Goal: Complete application form: Complete application form

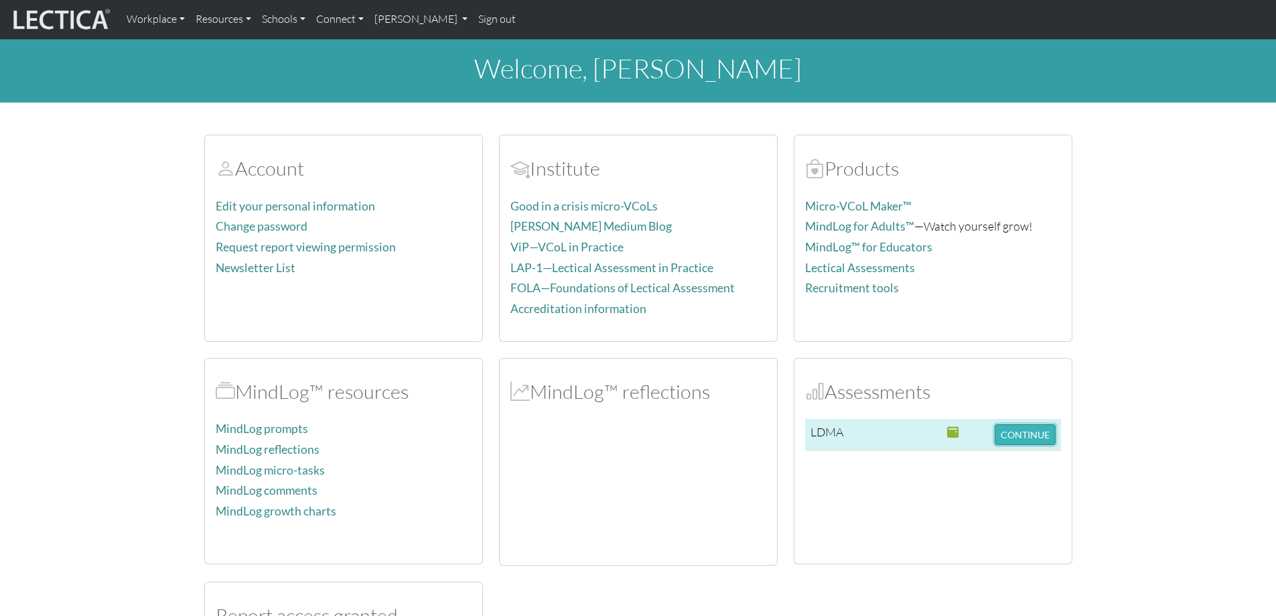
click at [1027, 430] on button "CONTINUE" at bounding box center [1025, 434] width 61 height 21
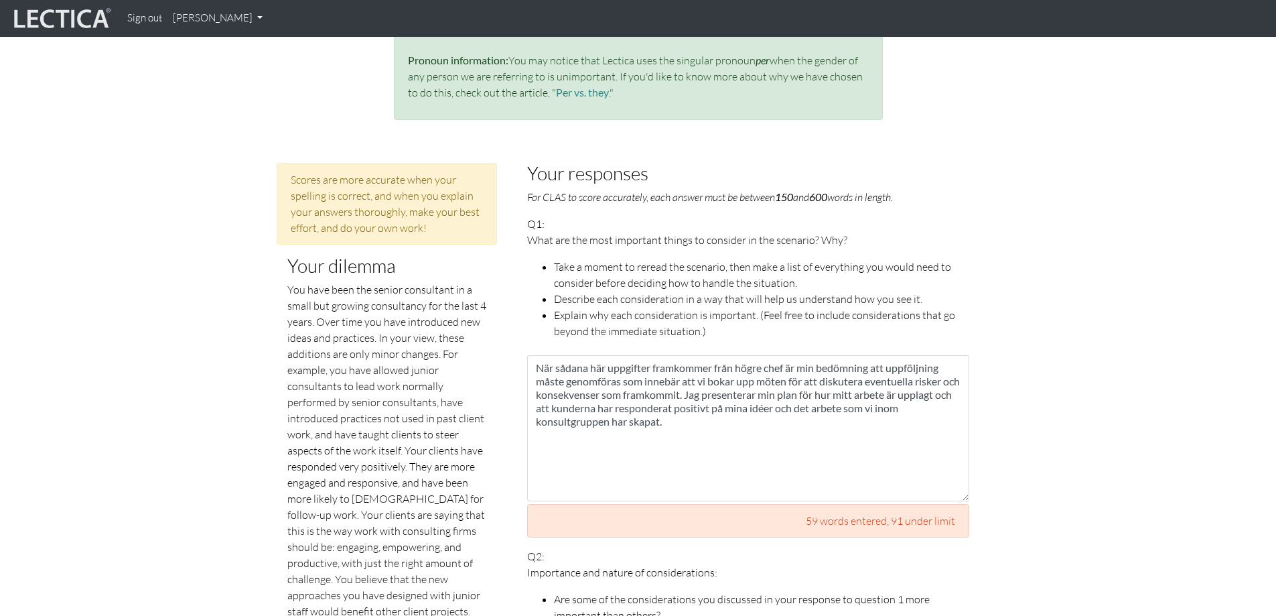
scroll to position [598, 0]
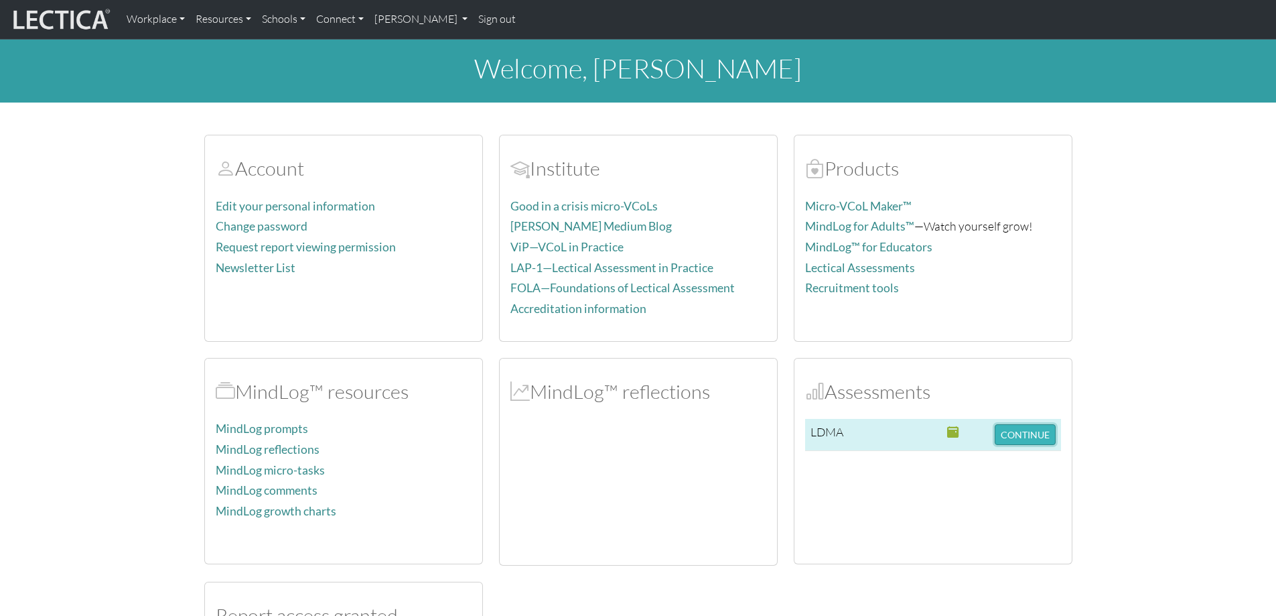
click at [1017, 439] on button "CONTINUE" at bounding box center [1025, 434] width 61 height 21
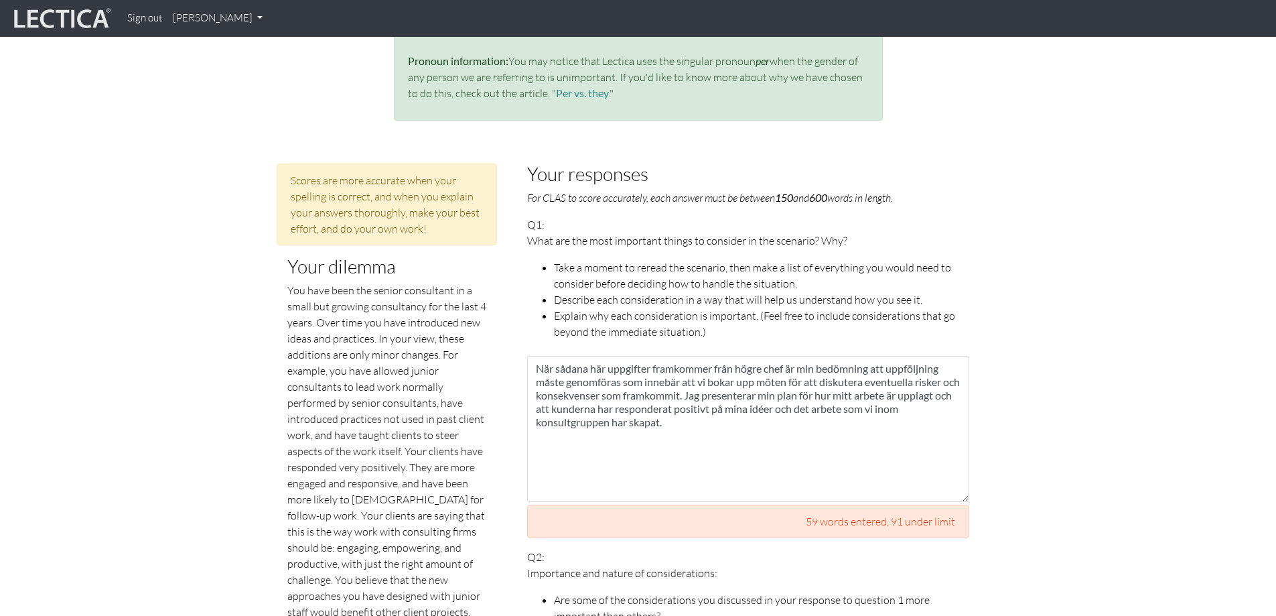
scroll to position [598, 0]
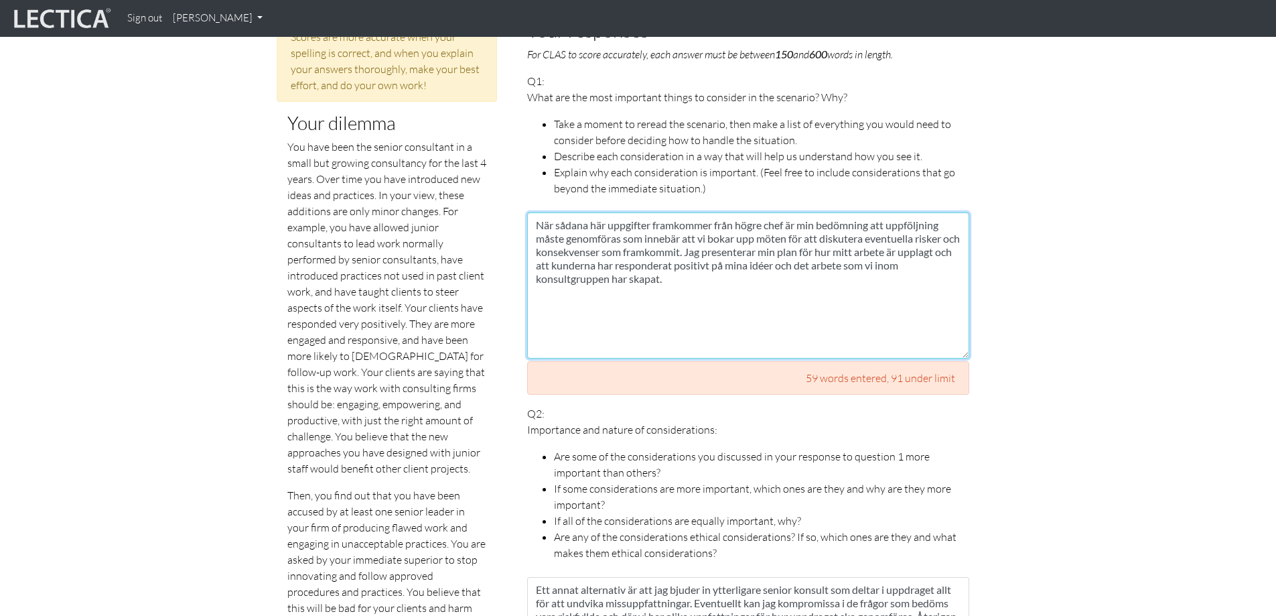
drag, startPoint x: 681, startPoint y: 270, endPoint x: 535, endPoint y: 208, distance: 159.4
click at [535, 212] on textarea "När sådana här uppgifter framkommer från högre chef är min bedömning att uppföl…" at bounding box center [748, 285] width 442 height 146
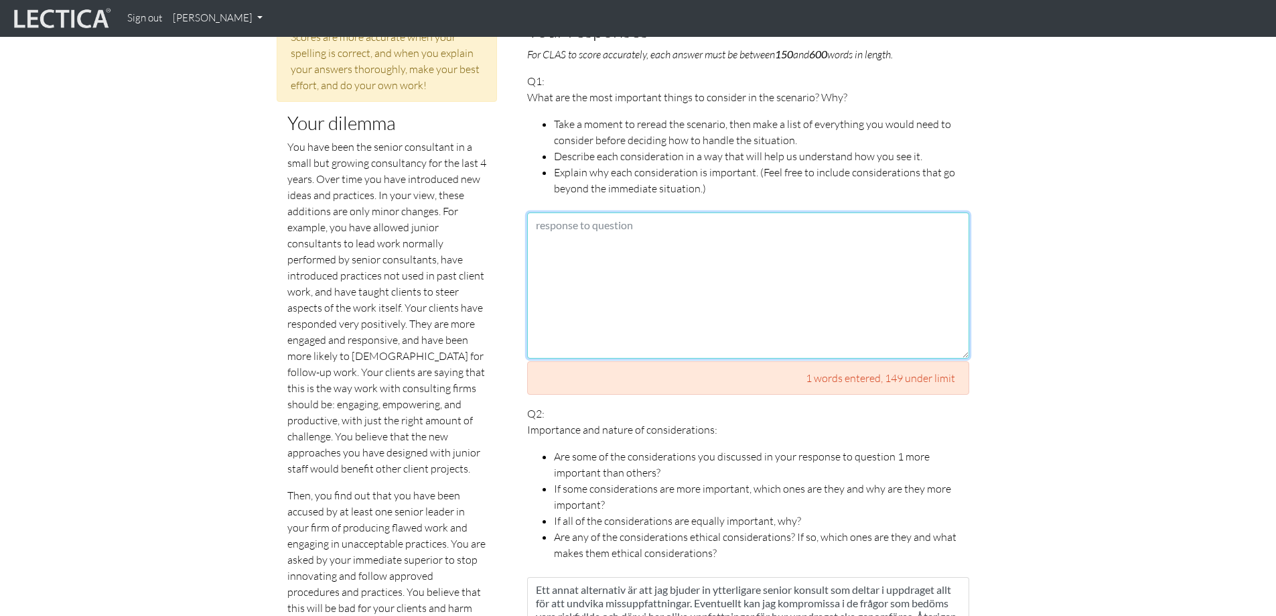
click at [653, 233] on textarea at bounding box center [748, 285] width 442 height 146
paste textarea "Jag överväger följande: 1) Kundernas positiva återkoppling – det visar att mina…"
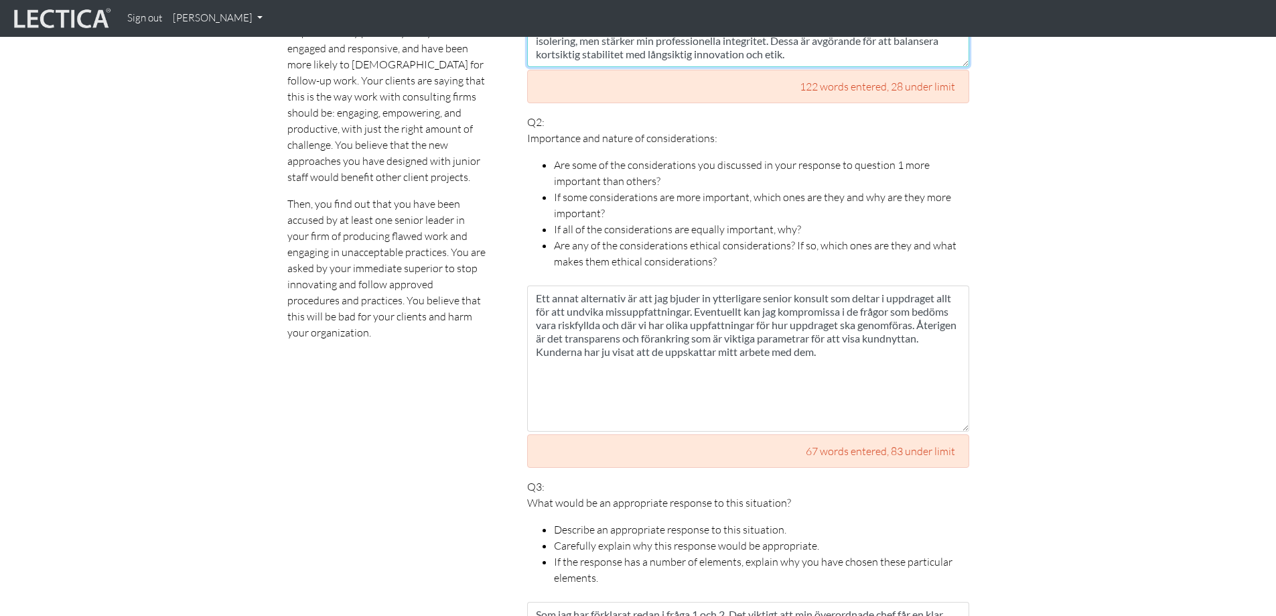
scroll to position [1000, 0]
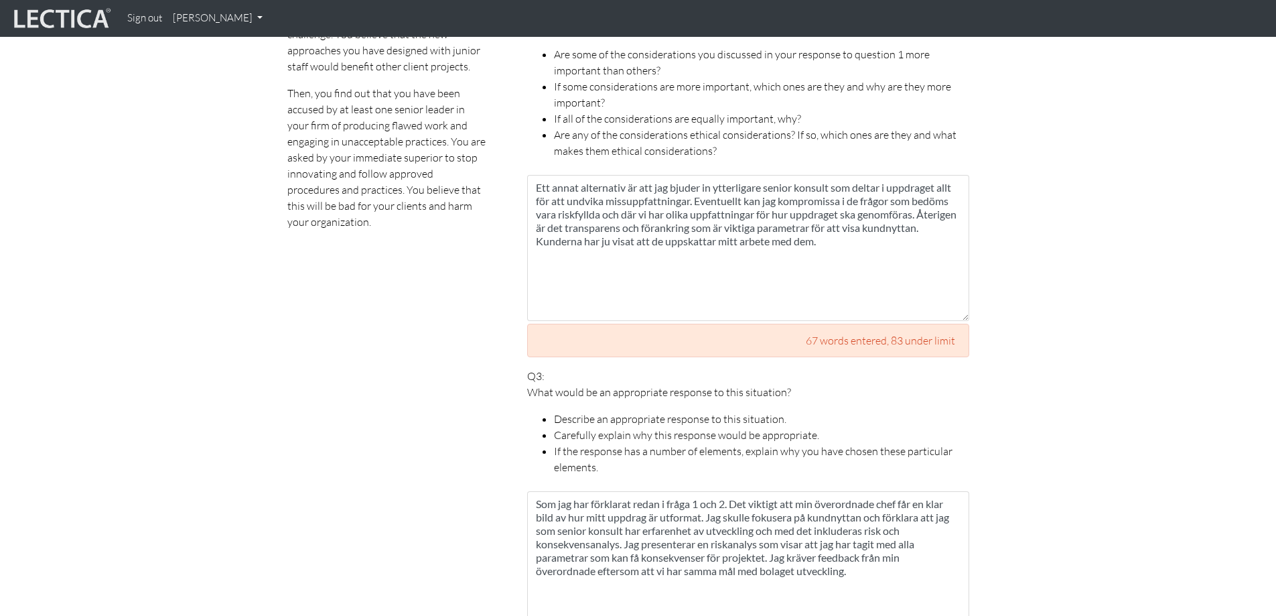
type textarea "Jag överväger följande: 1) Kundernas positiva återkoppling – det visar att mina…"
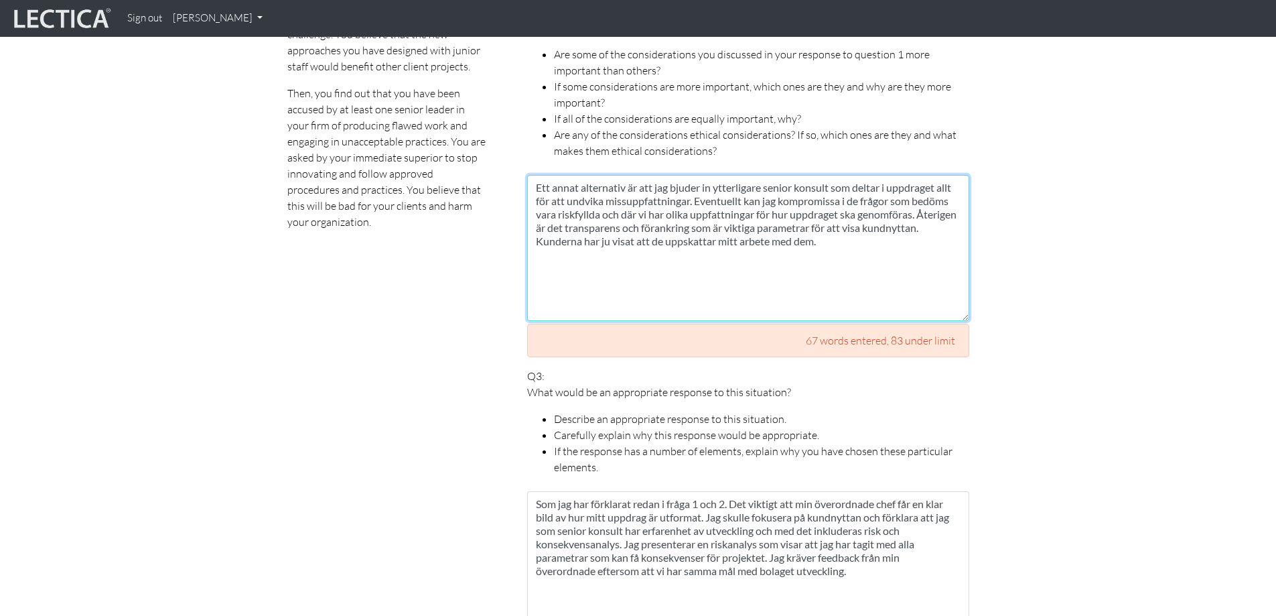
drag, startPoint x: 890, startPoint y: 226, endPoint x: 472, endPoint y: 166, distance: 422.4
click at [472, 166] on div "Scores are more accurate when your spelling is correct, and when you explain yo…" at bounding box center [629, 589] width 744 height 1943
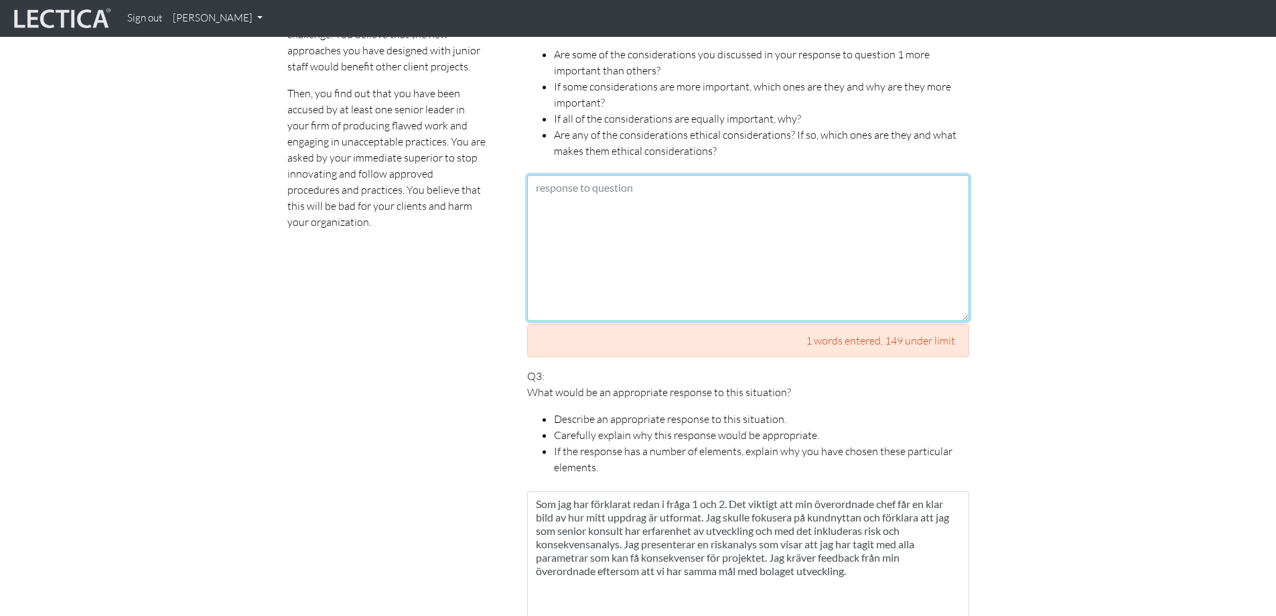
click at [590, 184] on textarea at bounding box center [748, 248] width 442 height 146
paste textarea "Alla överväganden är inte lika viktiga; kundfeedback och företagets tillväxt vä…"
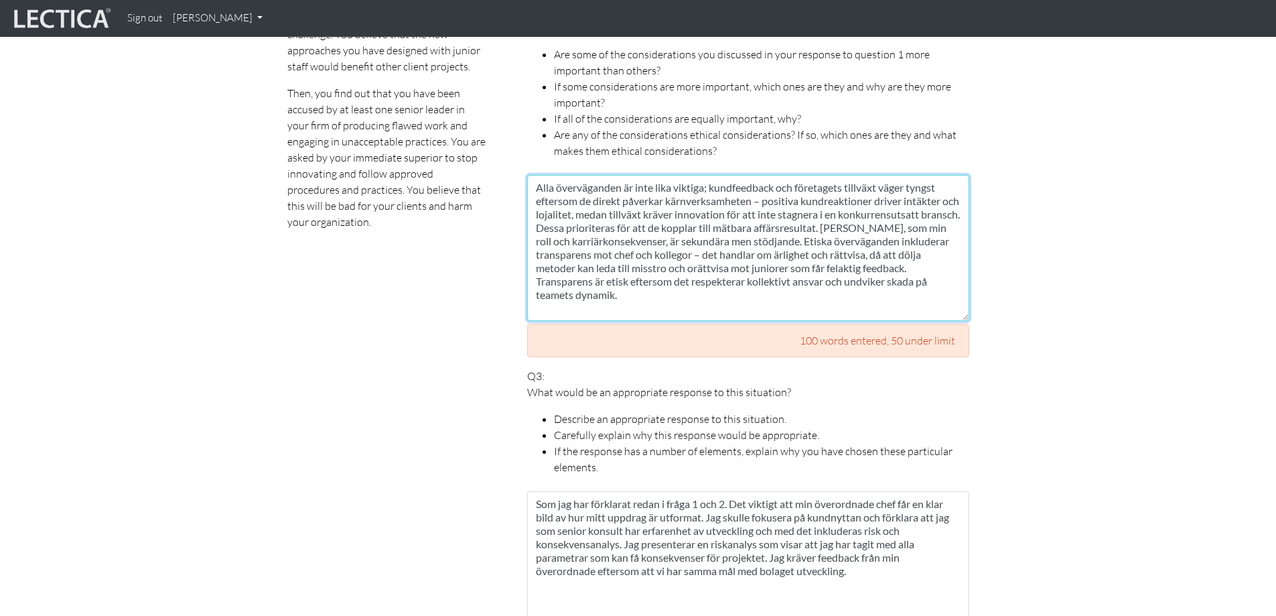
click at [748, 204] on textarea "Alla överväganden är inte lika viktiga; kundfeedback och företagets tillväxt vä…" at bounding box center [748, 248] width 442 height 146
type textarea "Alla överväganden är inte lika viktiga; kundfeedback och företagets tillväxt vä…"
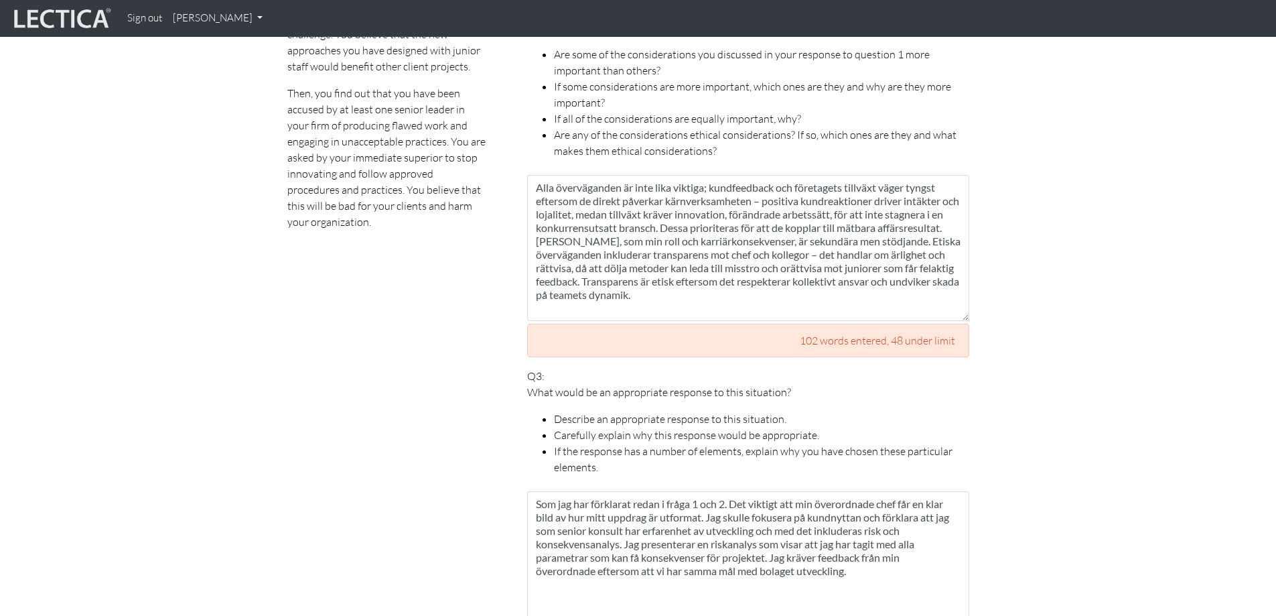
click at [1140, 164] on section "Scores are more accurate when your spelling is correct, and when you explain yo…" at bounding box center [638, 589] width 1276 height 1943
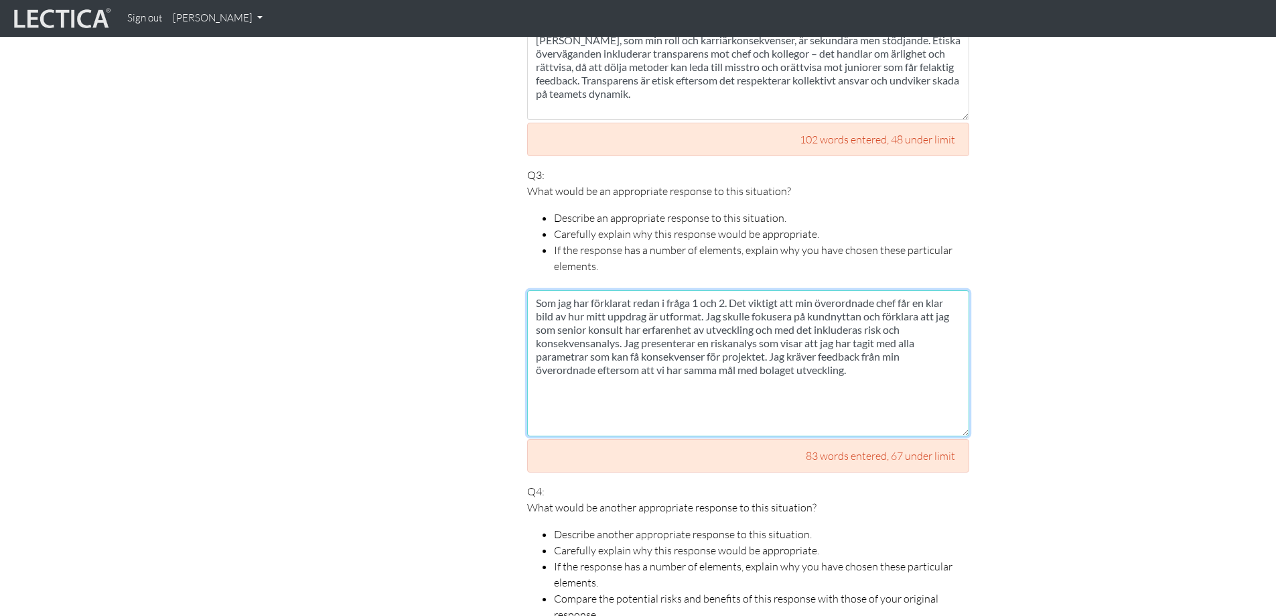
drag, startPoint x: 868, startPoint y: 352, endPoint x: 527, endPoint y: 288, distance: 346.3
click at [527, 290] on textarea "Som jag har förklarat redan i fråga 1 och 2. Det viktigt att min överordnade ch…" at bounding box center [748, 363] width 442 height 146
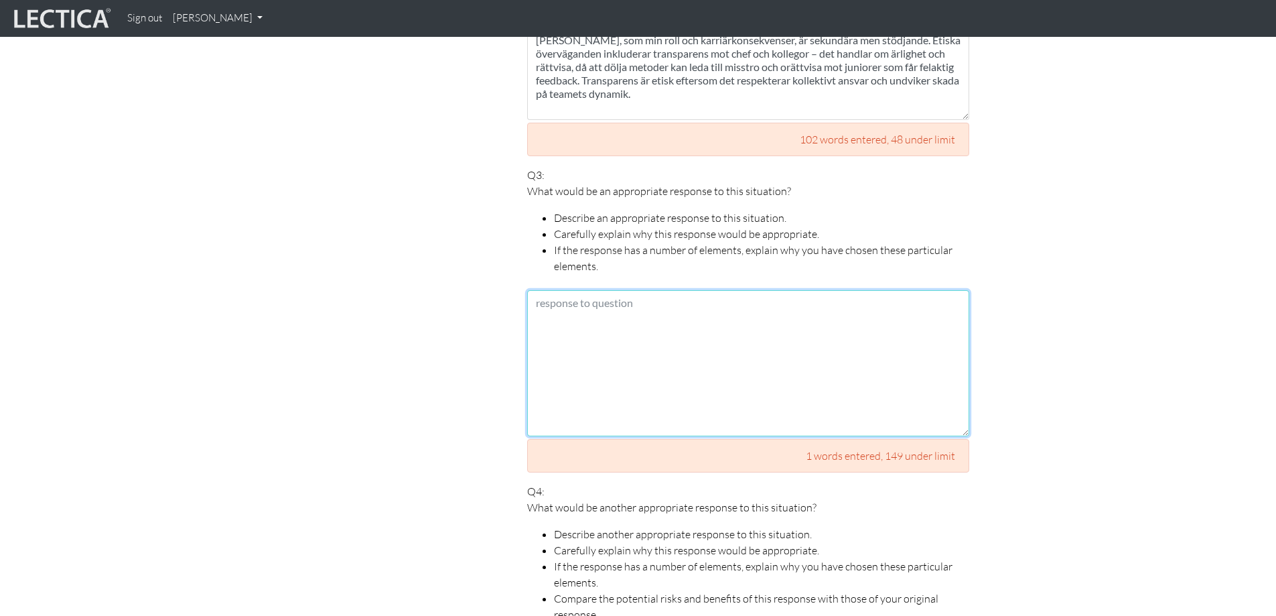
click at [647, 306] on textarea at bounding box center [748, 363] width 442 height 146
paste textarea "Ett lämpligt svar är att bestämma ett möte med min närmaste chef och presentera…"
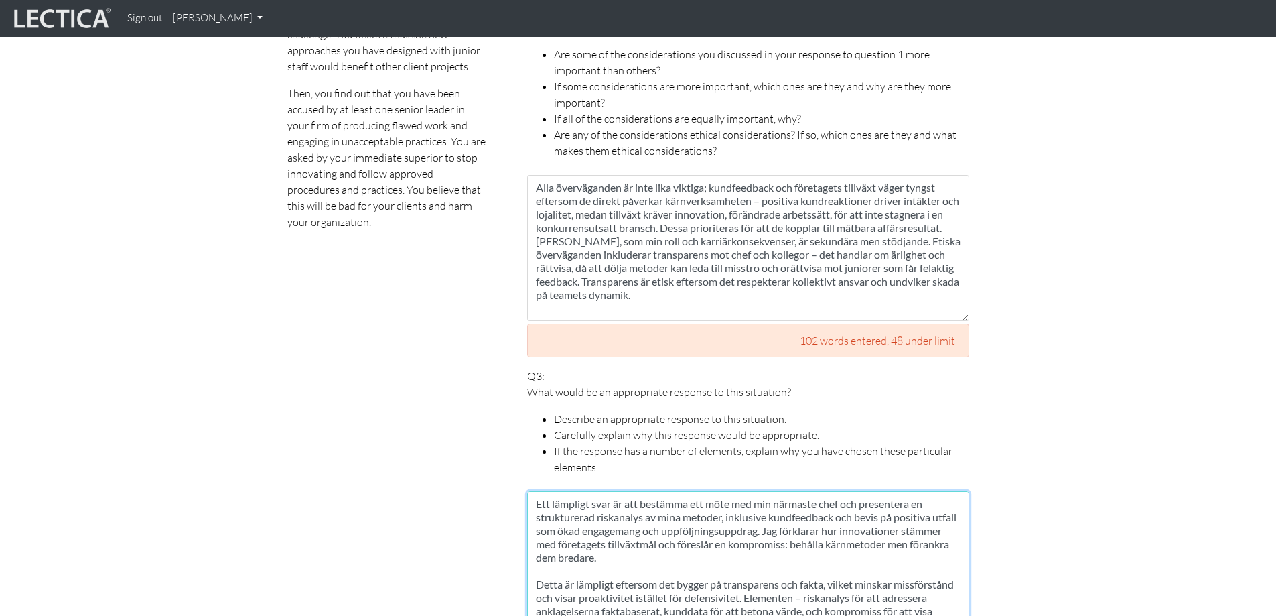
scroll to position [1067, 0]
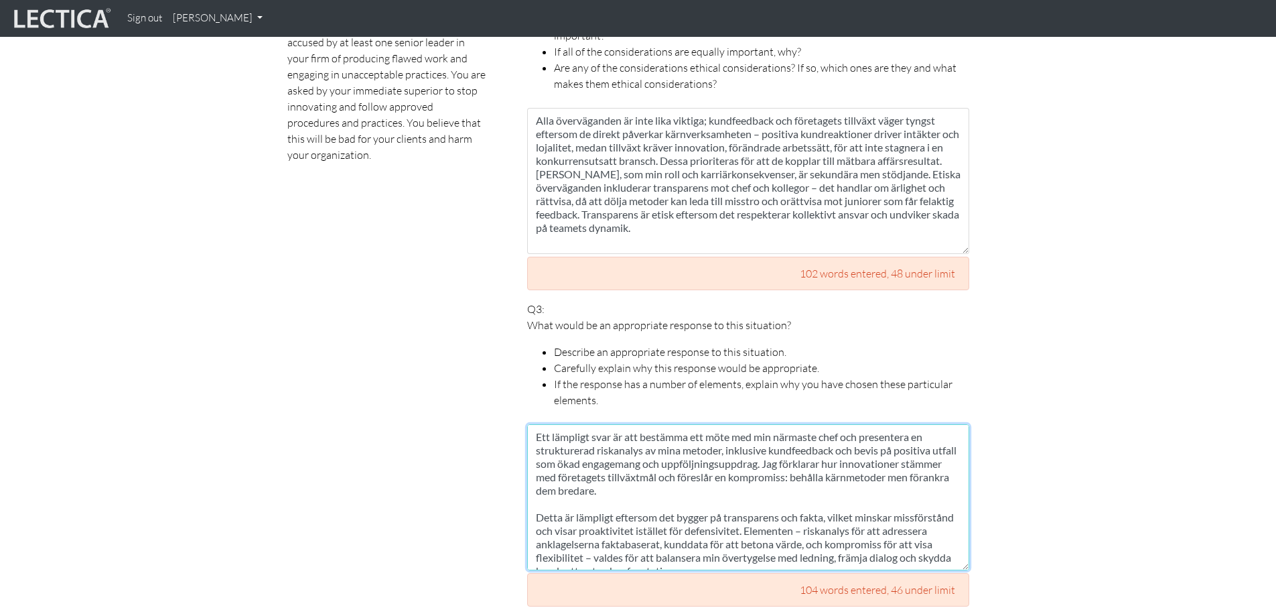
drag, startPoint x: 641, startPoint y: 423, endPoint x: 527, endPoint y: 423, distance: 114.6
click at [527, 423] on div "Your responses For CLAS to score accurately, each answer must be between 150 an…" at bounding box center [748, 522] width 462 height 1943
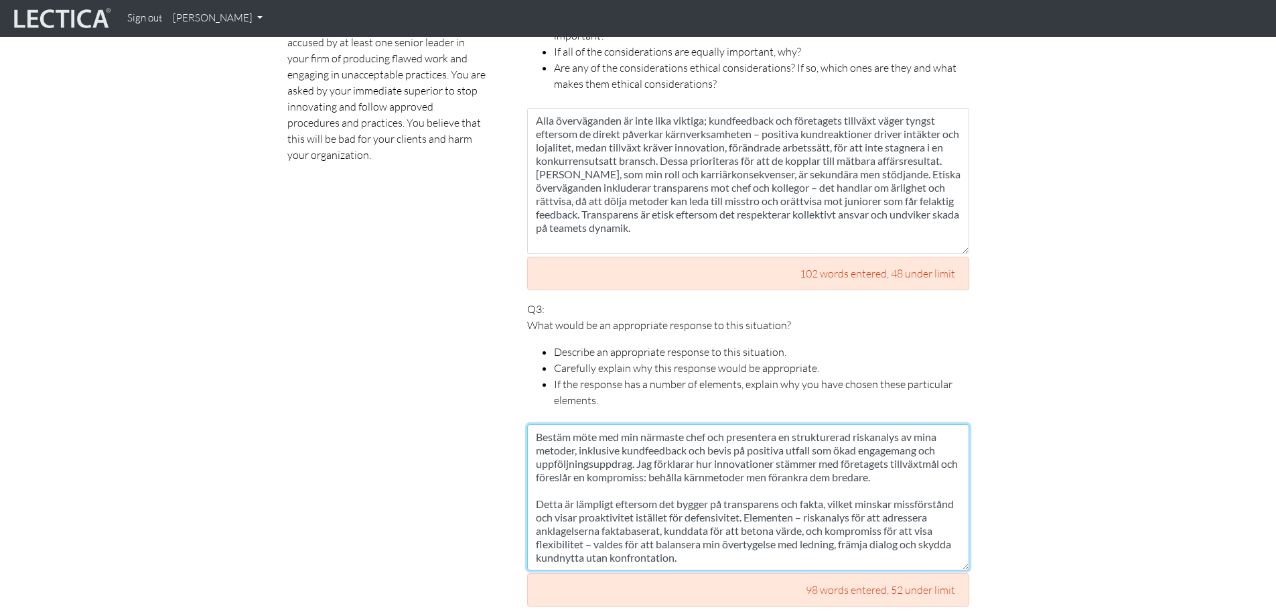
click at [666, 424] on textarea "Bestäm möte med min närmaste chef och presentera en strukturerad riskanalys av …" at bounding box center [748, 497] width 442 height 146
click at [805, 499] on textarea "Bestäm möte med min chef och presentera en strukturerad riskanalys av mina meto…" at bounding box center [748, 497] width 442 height 146
drag, startPoint x: 805, startPoint y: 499, endPoint x: 752, endPoint y: 501, distance: 53.0
click at [752, 501] on textarea "Bestäm möte med min chef och presentera en strukturerad riskanalys av mina meto…" at bounding box center [748, 497] width 442 height 146
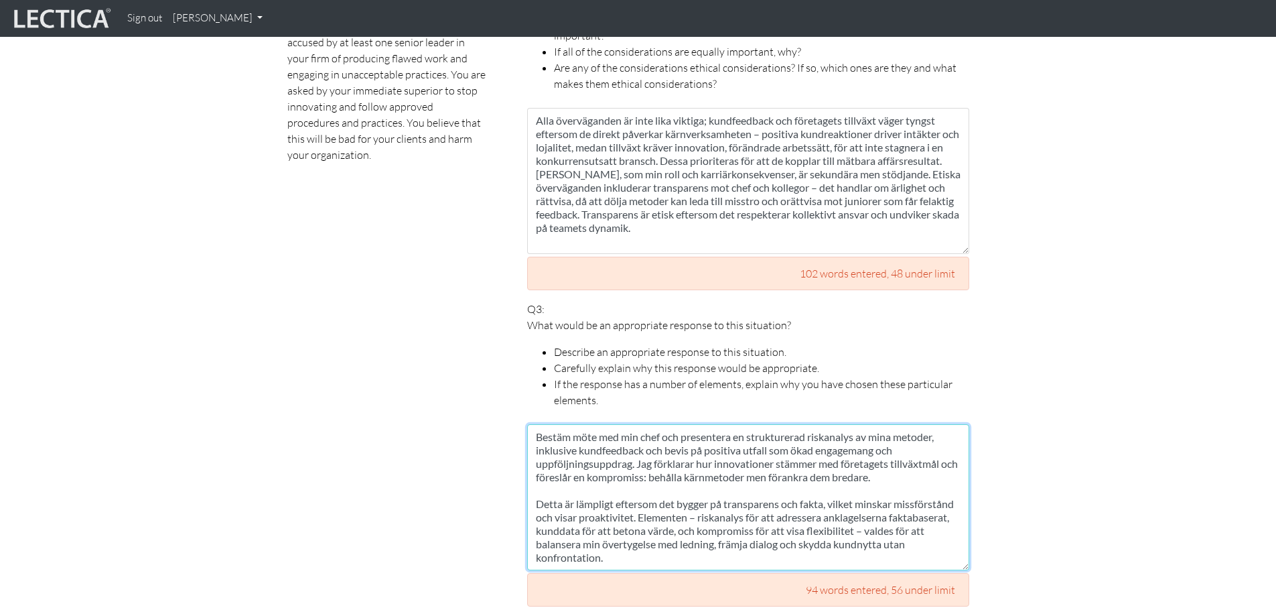
click at [752, 503] on textarea "Bestäm möte med min chef och presentera en strukturerad riskanalys av mina meto…" at bounding box center [748, 497] width 442 height 146
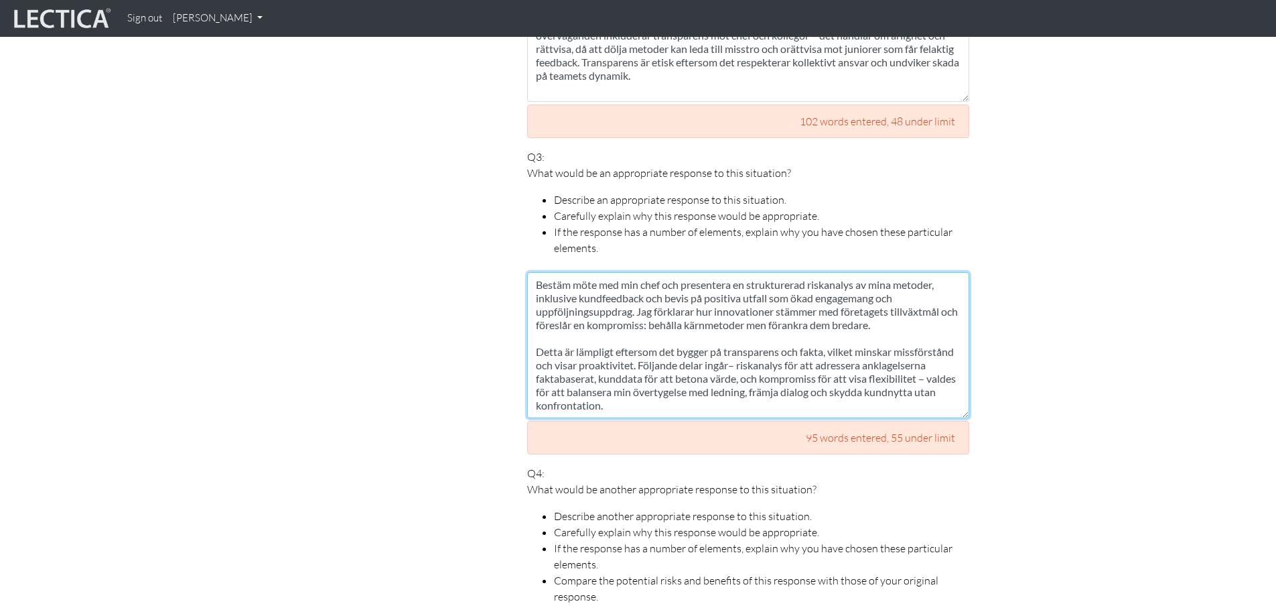
scroll to position [1268, 0]
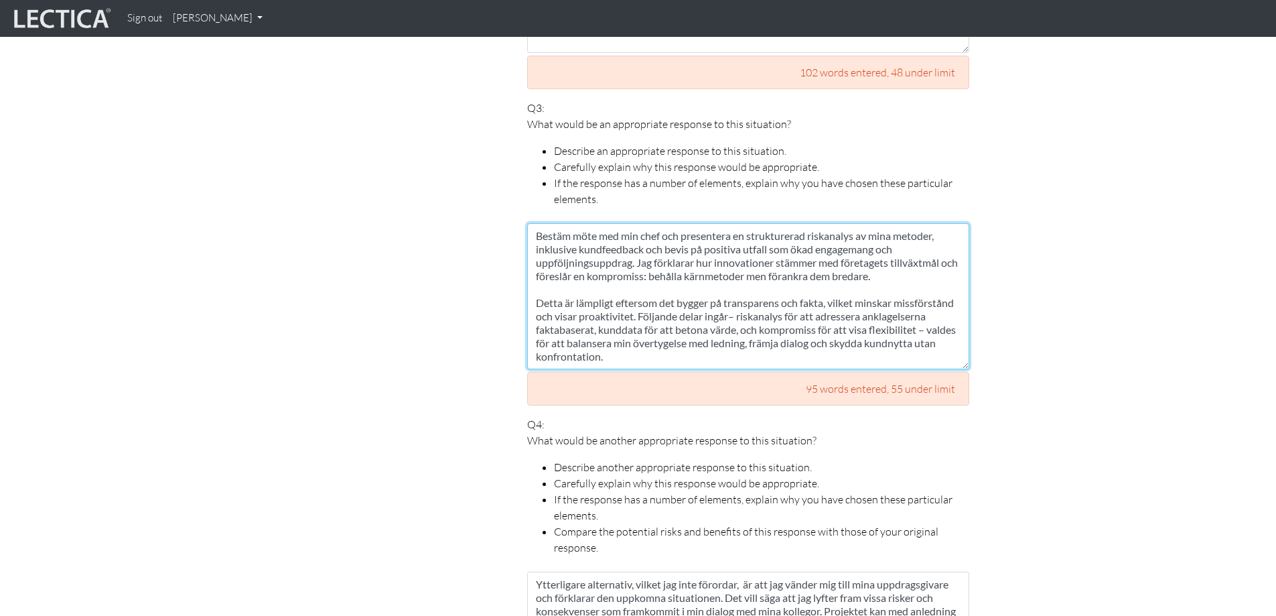
drag, startPoint x: 937, startPoint y: 300, endPoint x: 885, endPoint y: 300, distance: 52.3
click at [885, 300] on textarea "Bestäm möte med min chef och presentera en strukturerad riskanalys av mina meto…" at bounding box center [748, 296] width 442 height 146
click at [608, 316] on textarea "Bestäm möte med min chef och presentera en strukturerad riskanalys av mina meto…" at bounding box center [748, 296] width 442 height 146
click at [608, 315] on textarea "Bestäm möte med min chef och presentera en strukturerad riskanalys av mina meto…" at bounding box center [748, 296] width 442 height 146
click at [925, 327] on textarea "Bestäm möte med min chef och presentera en strukturerad riskanalys av mina meto…" at bounding box center [748, 296] width 442 height 146
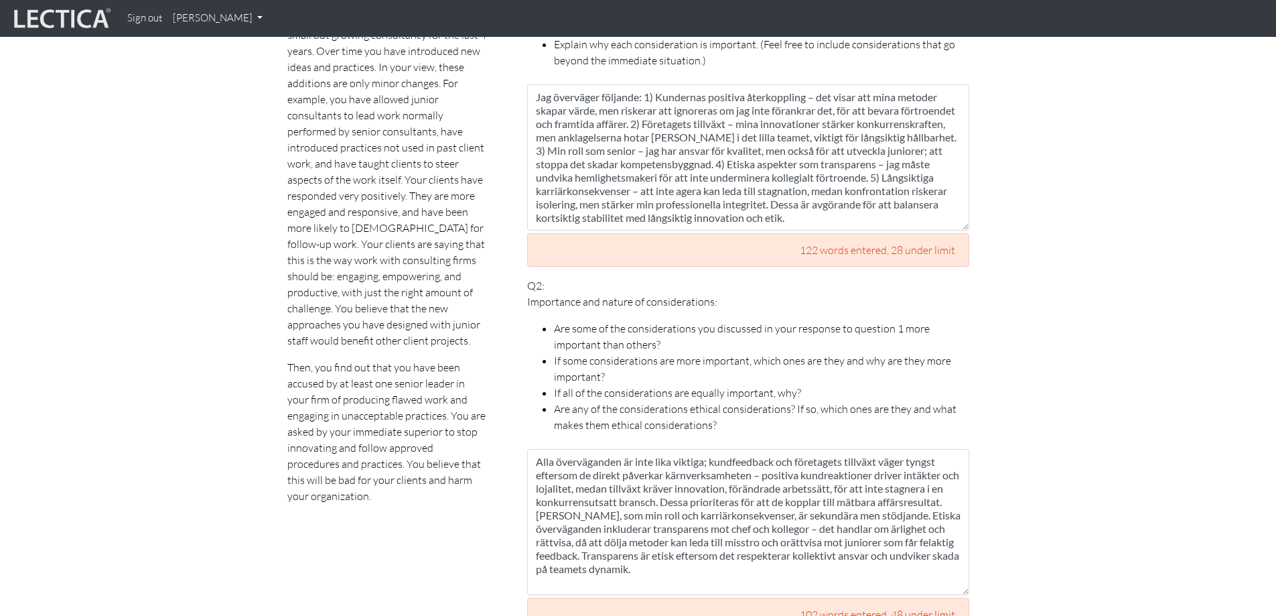
scroll to position [598, 0]
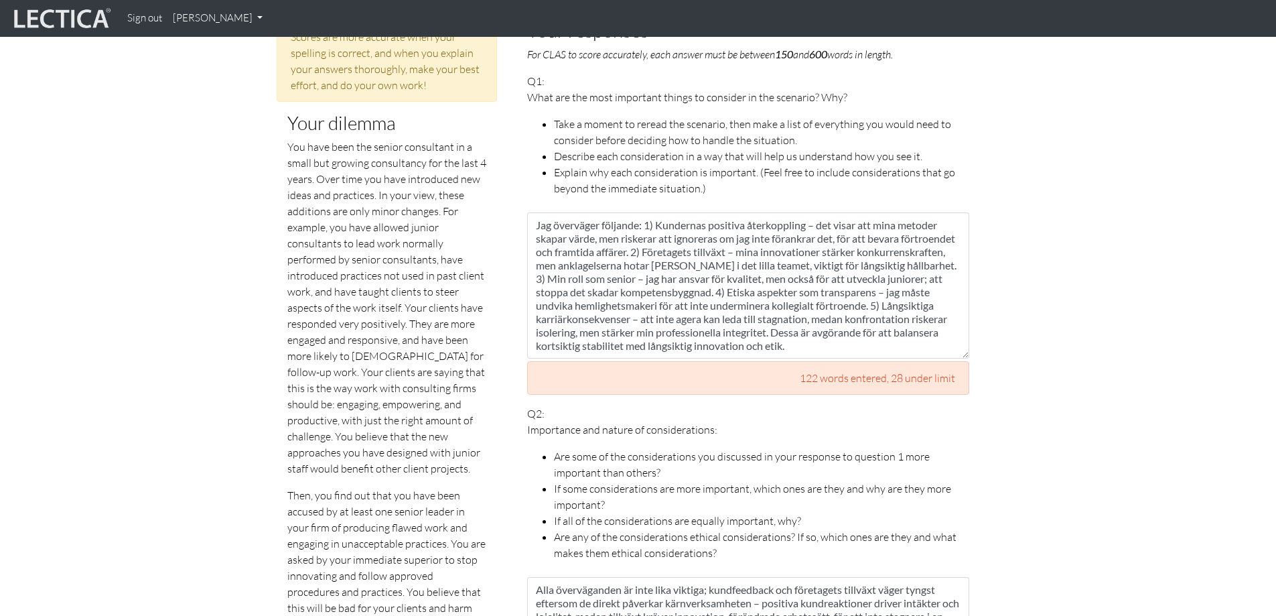
type textarea "Bestäm möte med min chef och presentera en strukturerad riskanalys av mina meto…"
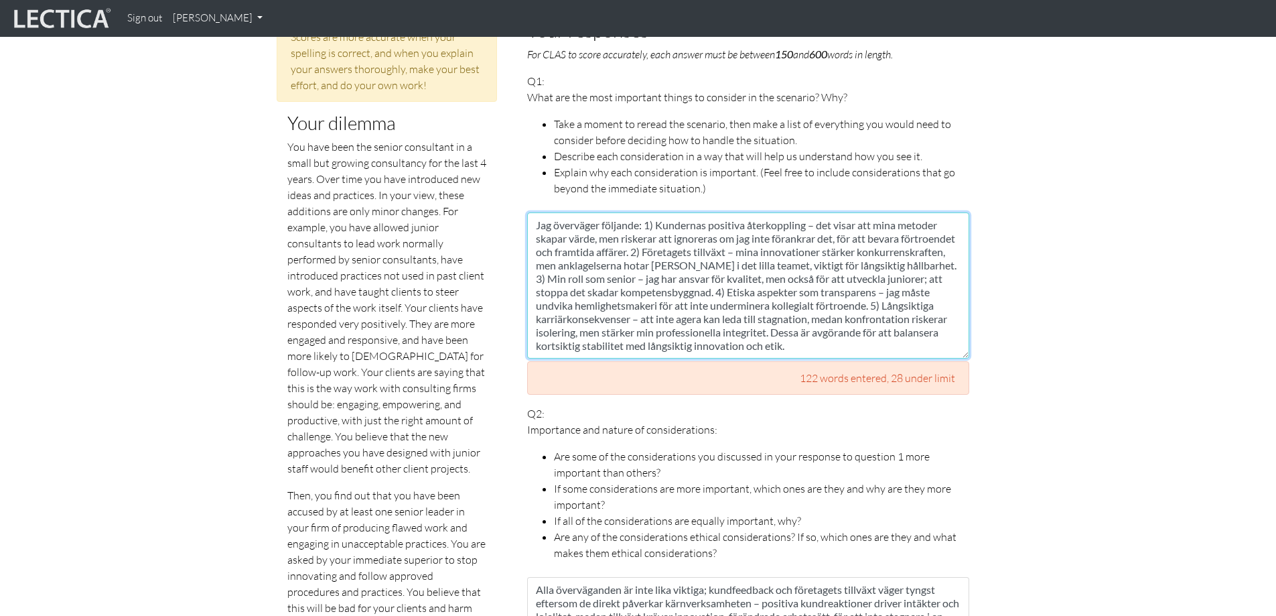
click at [764, 269] on textarea "Jag överväger följande: 1) Kundernas positiva återkoppling – det visar att mina…" at bounding box center [748, 285] width 442 height 146
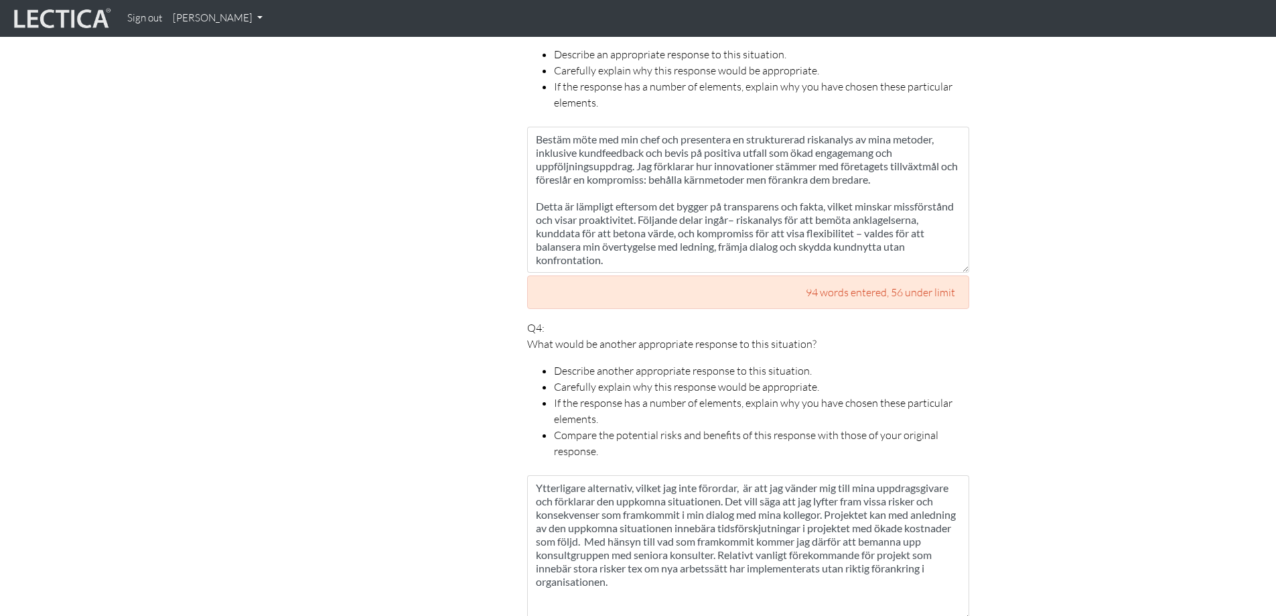
scroll to position [1268, 0]
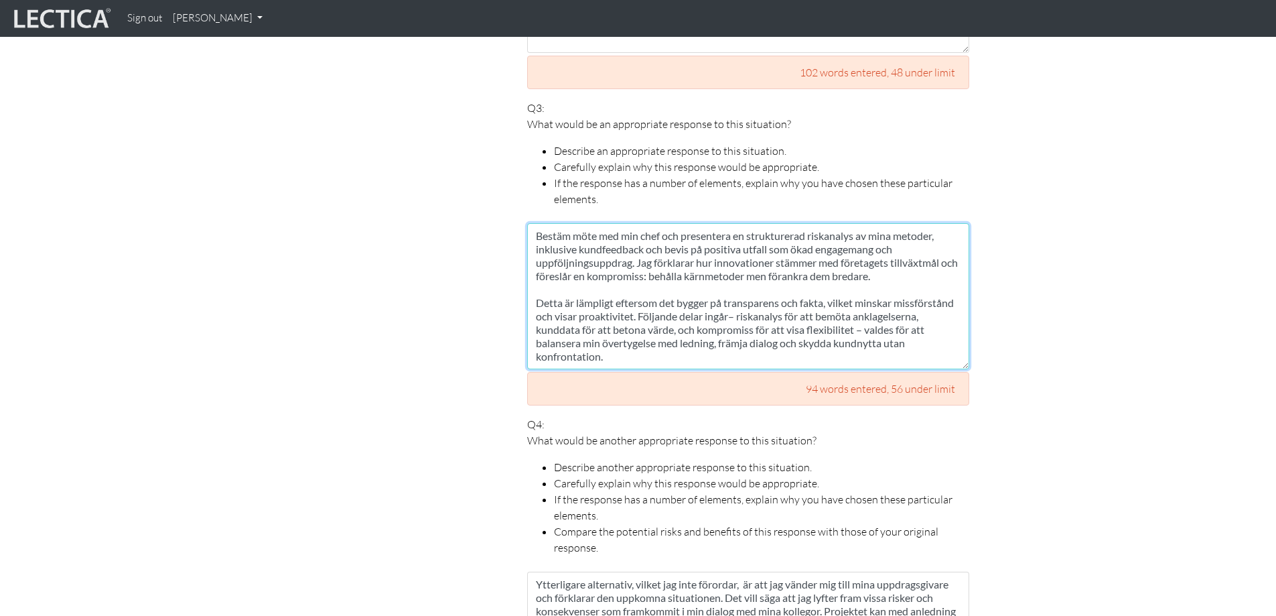
click at [651, 286] on textarea "Bestäm möte med min chef och presentera en strukturerad riskanalys av mina meto…" at bounding box center [748, 296] width 442 height 146
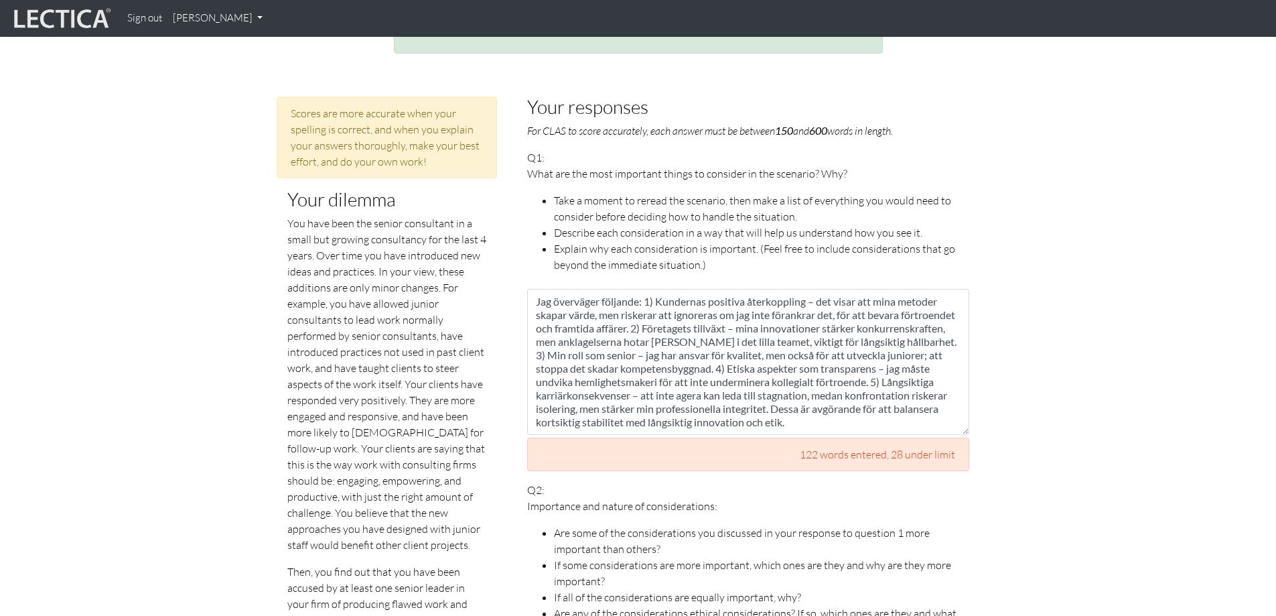
scroll to position [732, 0]
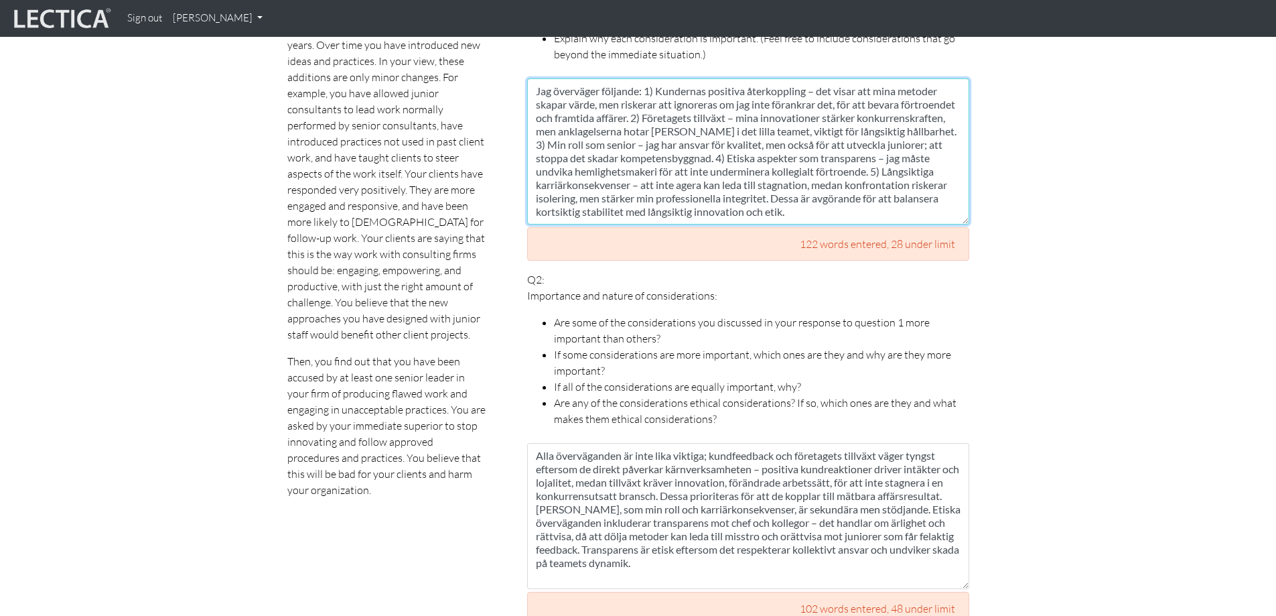
click at [897, 159] on textarea "Jag överväger följande: 1) Kundernas positiva återkoppling – det visar att mina…" at bounding box center [748, 151] width 442 height 146
click at [937, 196] on textarea "Jag överväger följande: 1) Kundernas positiva återkoppling – det visar att mina…" at bounding box center [748, 151] width 442 height 146
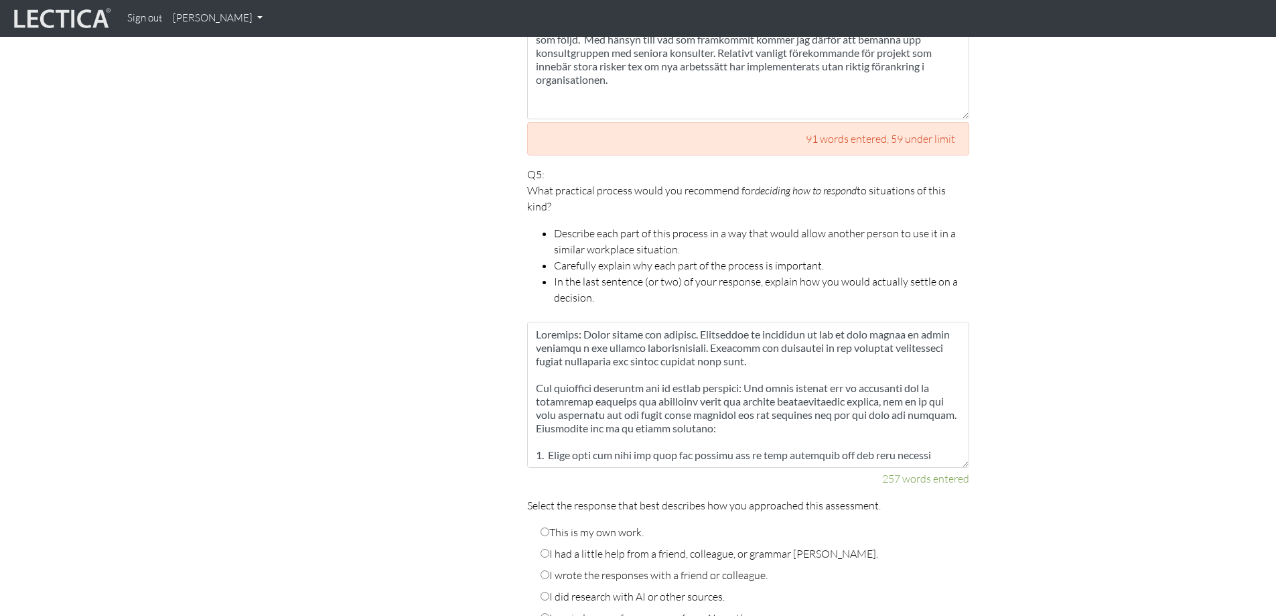
scroll to position [2073, 0]
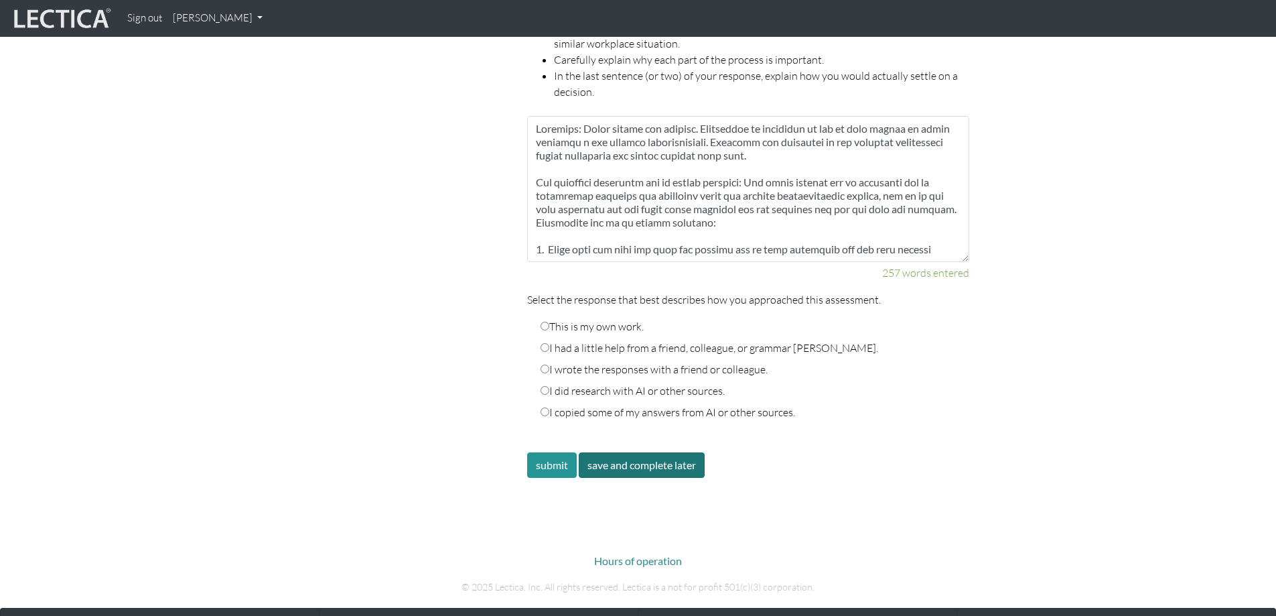
type textarea "Lor ipsumdolo sitametc: 1) Adipiscin elitsedd eiusmodtempo – inc utlab etd magn…"
click at [607, 454] on button "save and complete later" at bounding box center [642, 464] width 126 height 25
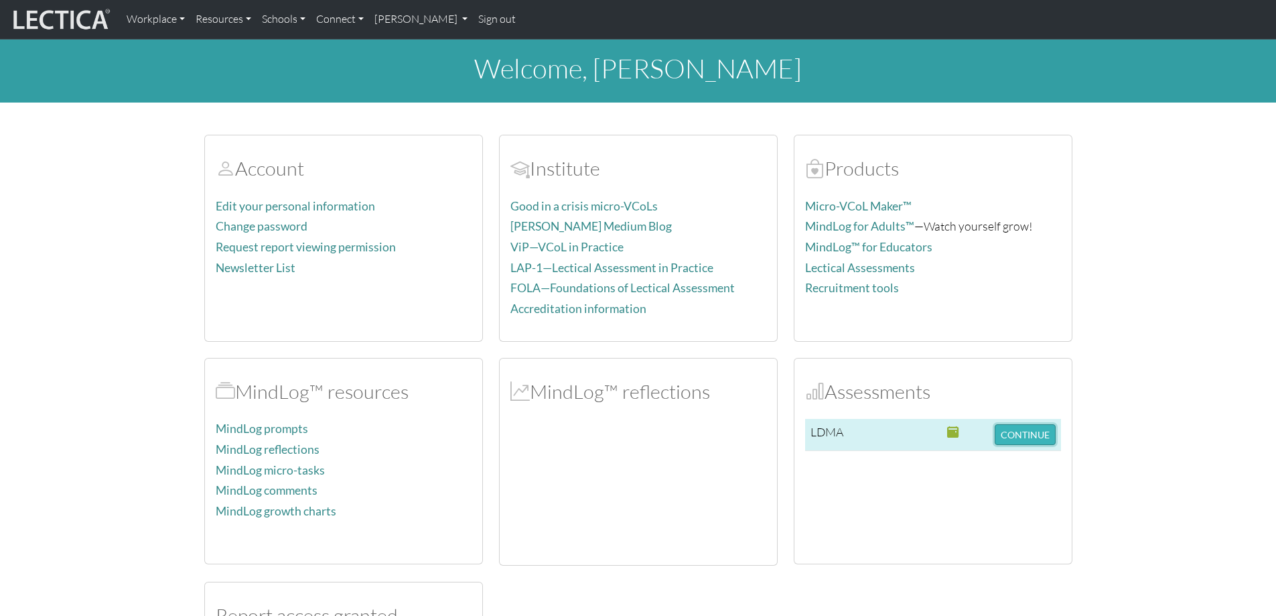
click at [1016, 434] on button "CONTINUE" at bounding box center [1025, 434] width 61 height 21
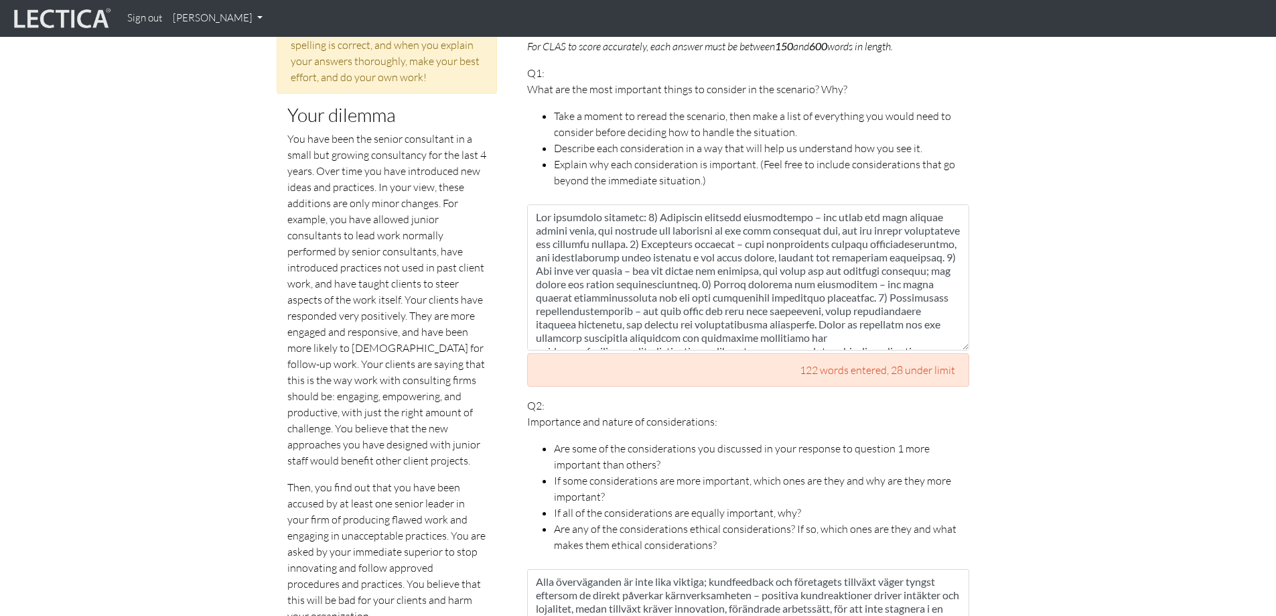
scroll to position [670, 0]
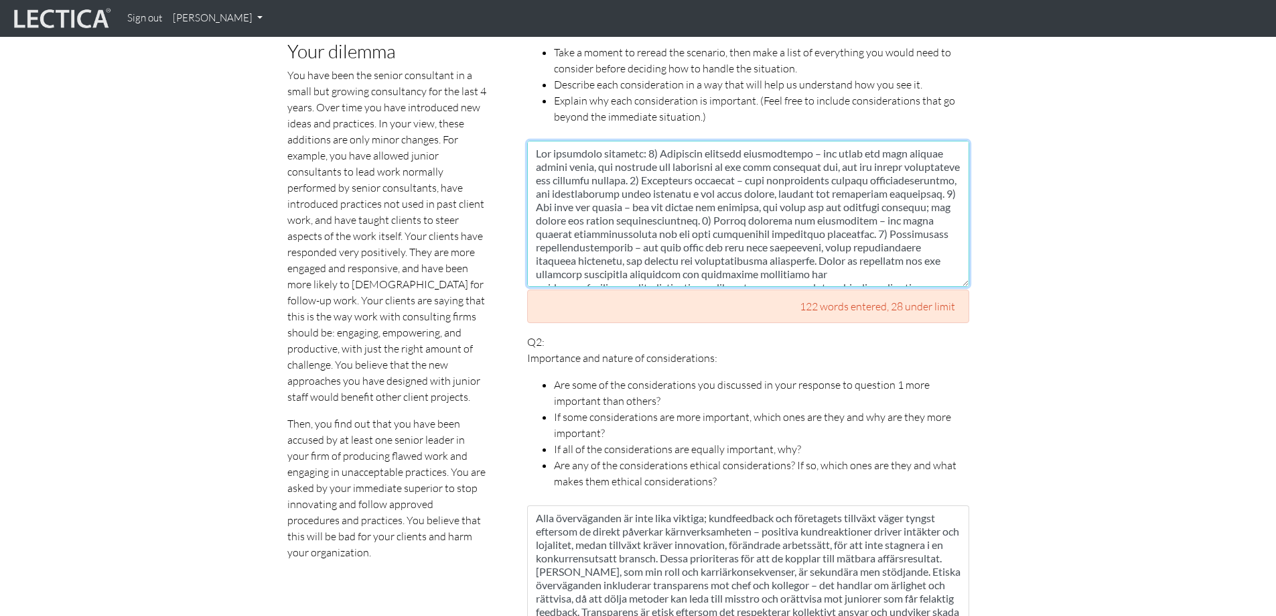
click at [909, 257] on textarea at bounding box center [748, 214] width 442 height 146
click at [557, 234] on textarea at bounding box center [748, 214] width 442 height 146
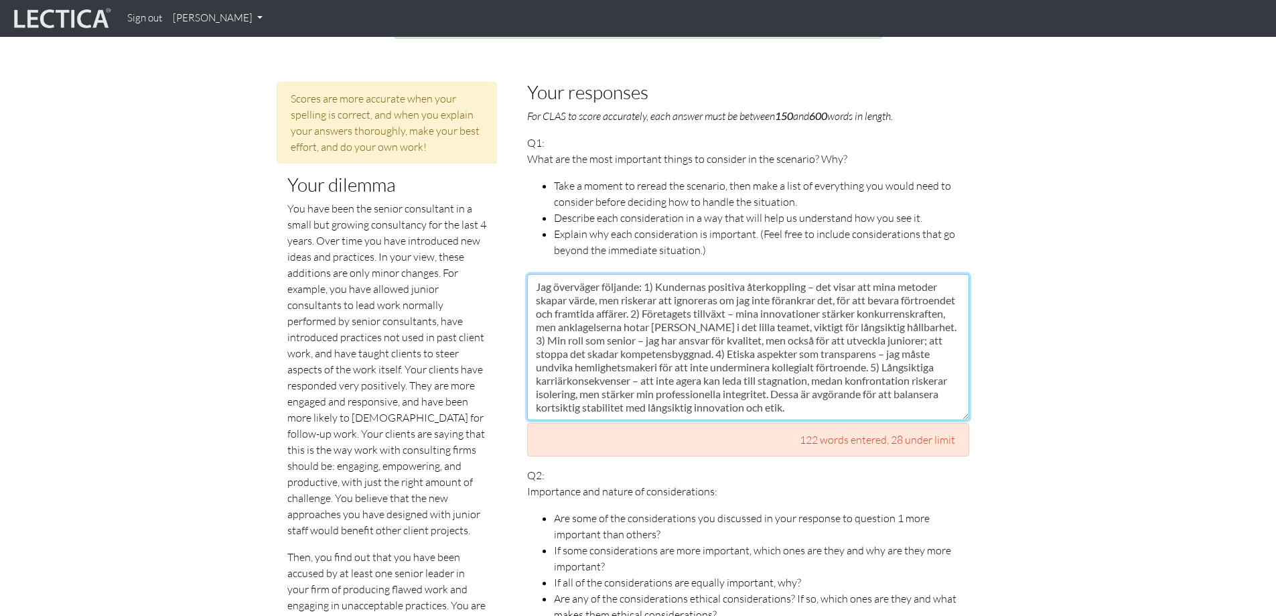
scroll to position [402, 0]
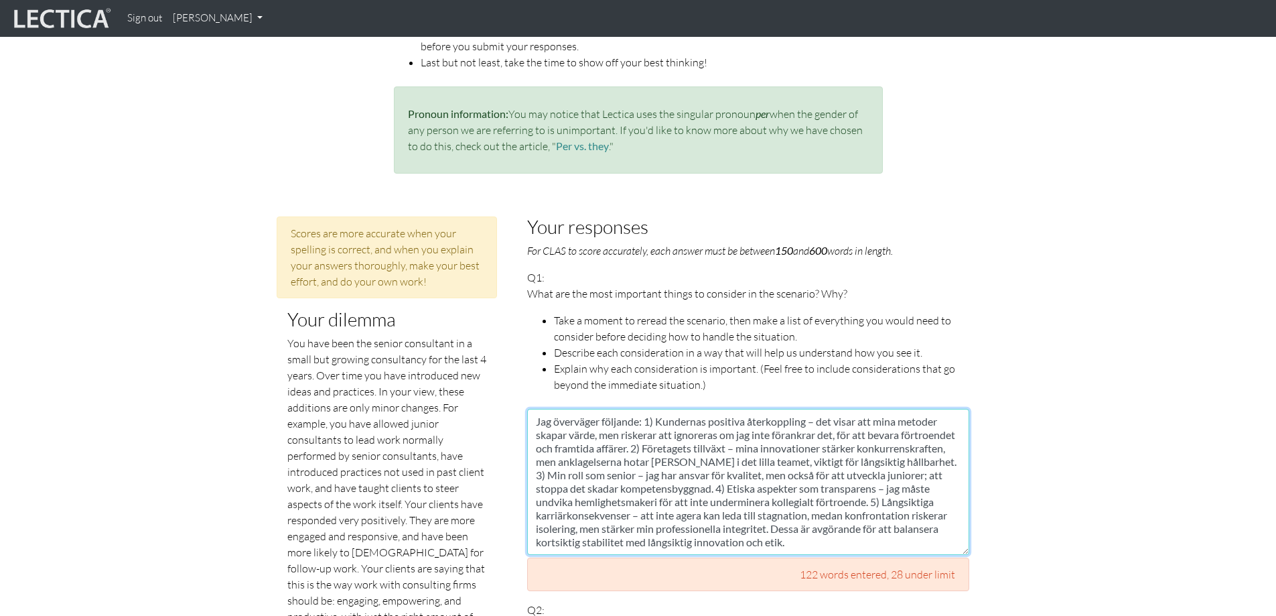
type textarea "Jag överväger följande: 1) Kundernas positiva återkoppling – det visar att mina…"
